Goal: Information Seeking & Learning: Learn about a topic

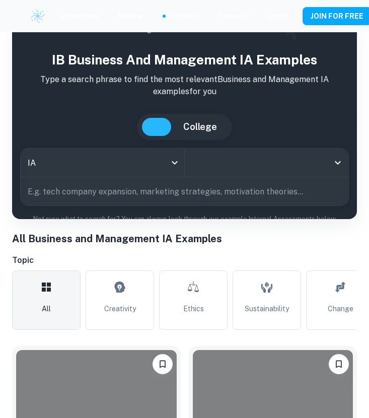
scroll to position [22, 0]
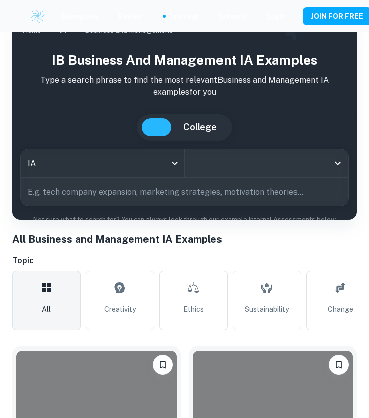
click at [175, 168] on div "IA" at bounding box center [103, 163] width 164 height 28
click at [332, 167] on icon "Open" at bounding box center [338, 163] width 12 height 12
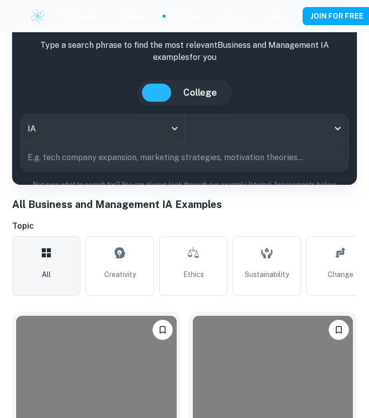
scroll to position [0, 0]
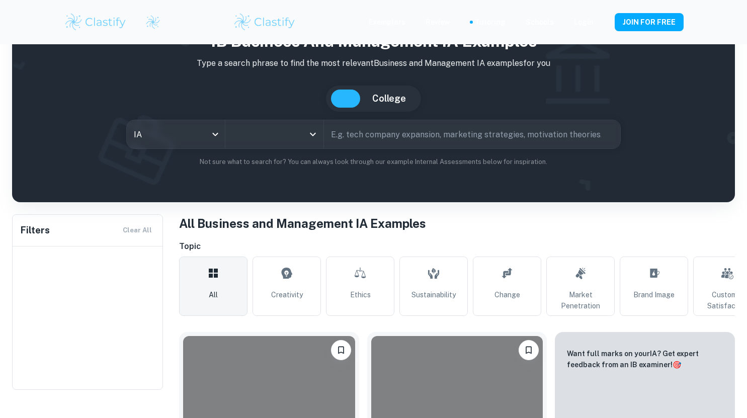
scroll to position [96, 0]
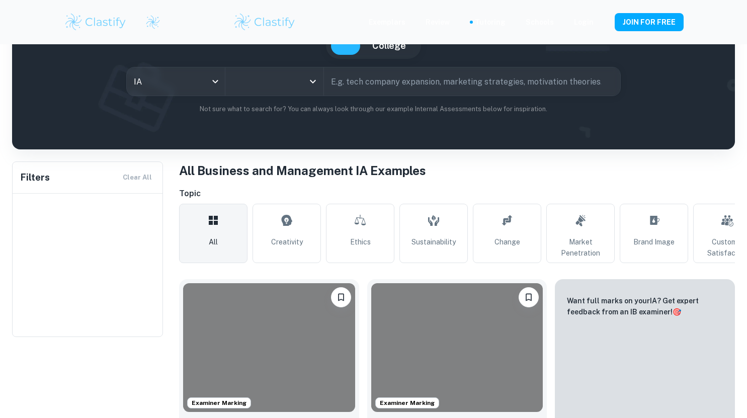
type input "Business and Management"
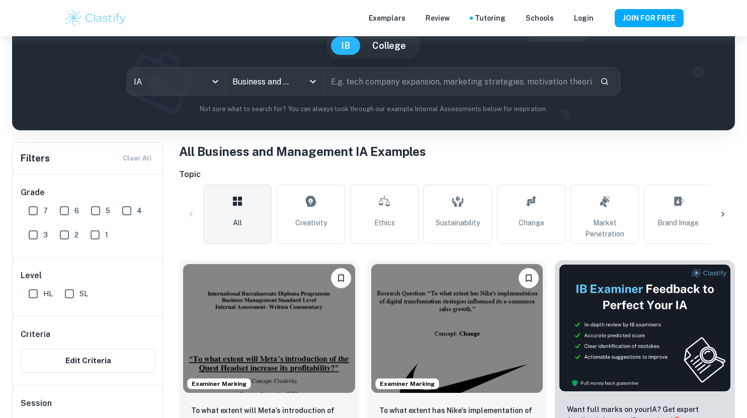
scroll to position [198, 0]
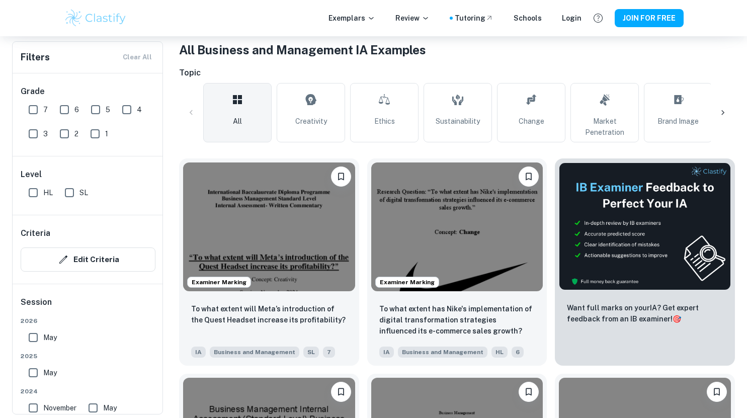
click at [491, 267] on img at bounding box center [457, 227] width 172 height 129
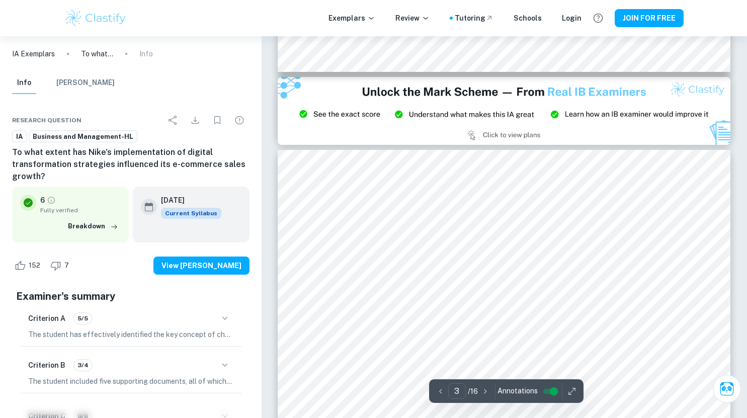
scroll to position [1270, 0]
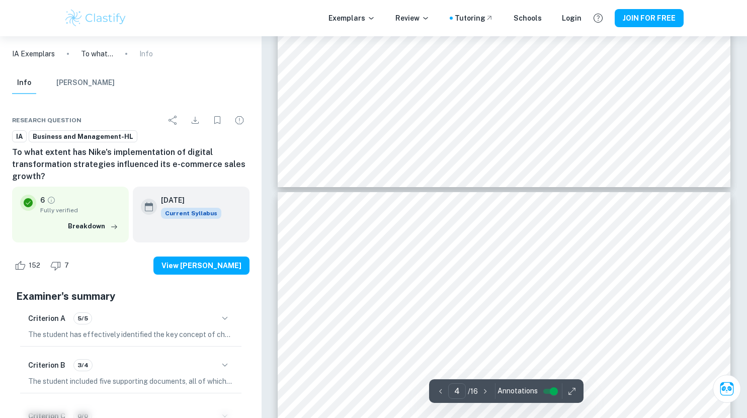
type input "5"
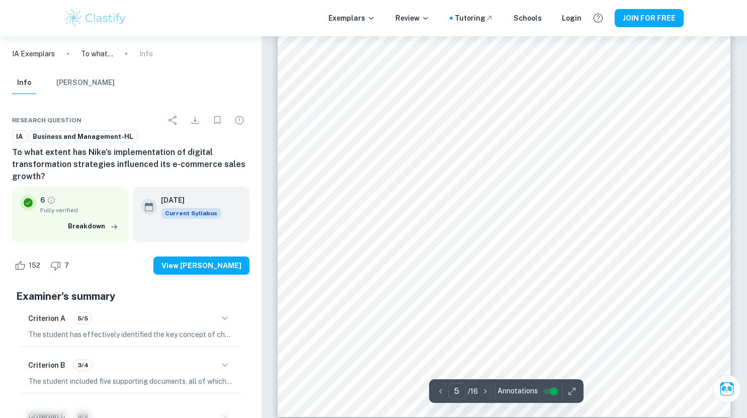
scroll to position [2724, 0]
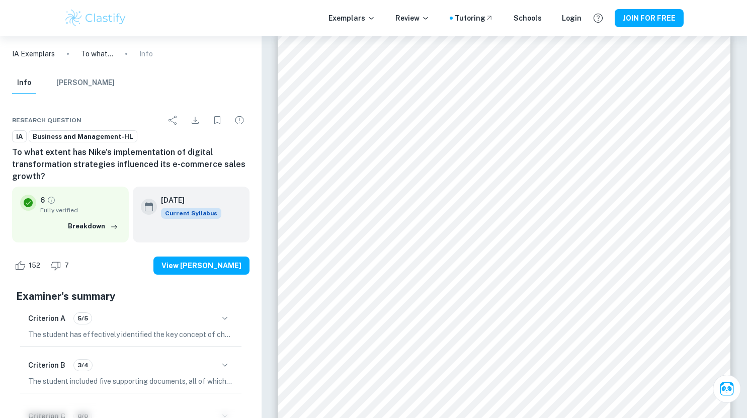
scroll to position [4838, 0]
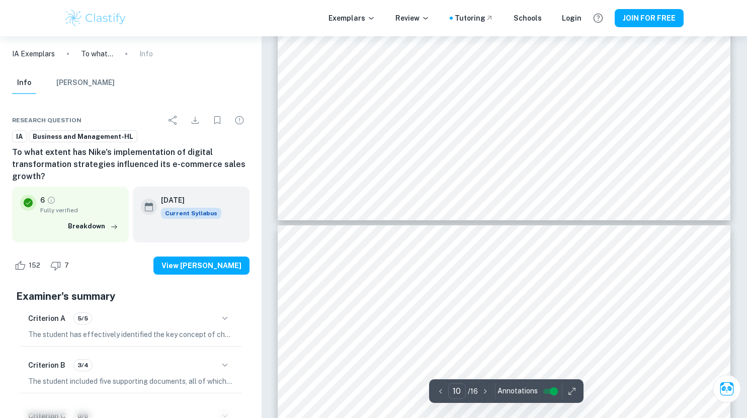
type input "11"
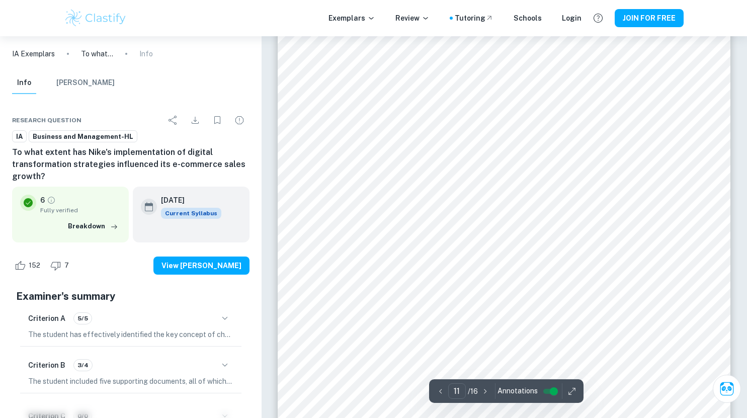
scroll to position [6017, 0]
